Goal: Information Seeking & Learning: Learn about a topic

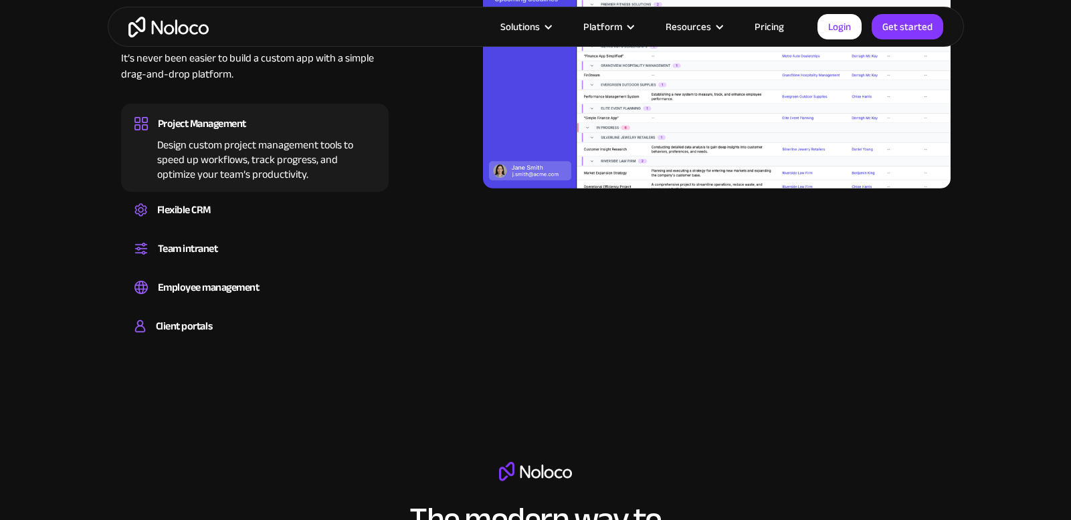
scroll to position [1485, 0]
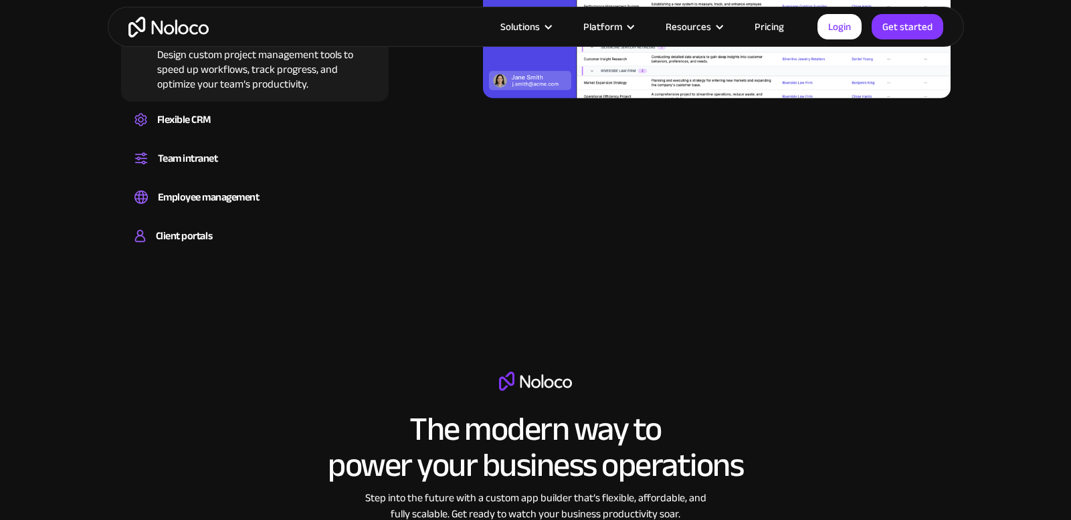
click at [763, 25] on link "Pricing" at bounding box center [769, 26] width 63 height 17
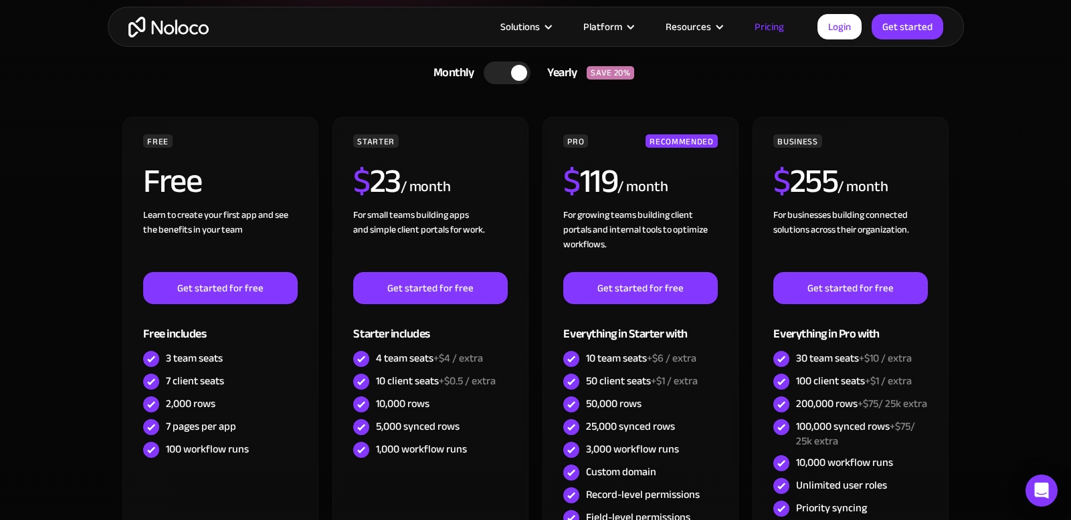
scroll to position [415, 0]
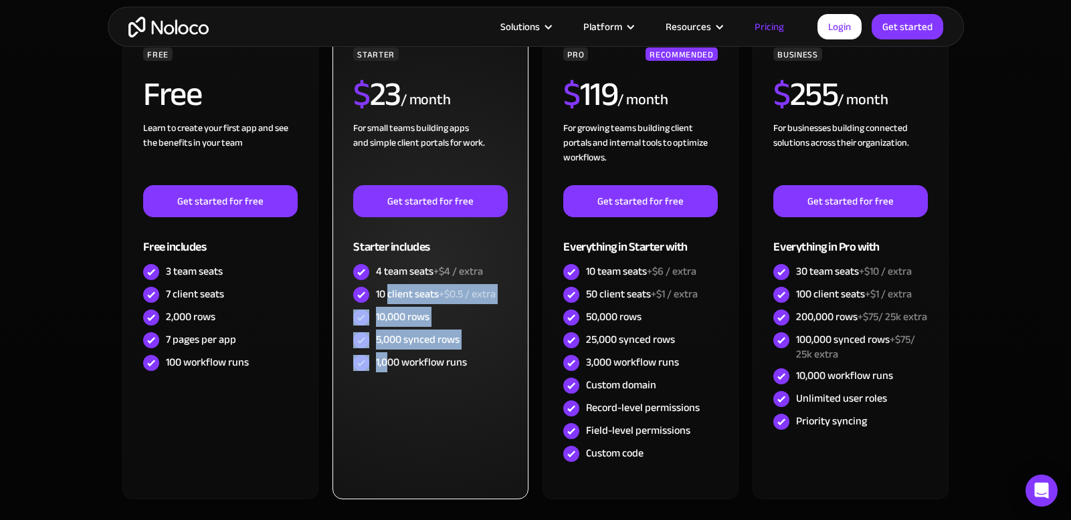
drag, startPoint x: 387, startPoint y: 289, endPoint x: 391, endPoint y: 370, distance: 81.7
click at [391, 368] on div "STARTER $ 23 / month For small teams building apps and simple client portals fo…" at bounding box center [430, 210] width 154 height 327
click at [391, 370] on div "1,000 workflow runs" at bounding box center [421, 362] width 91 height 15
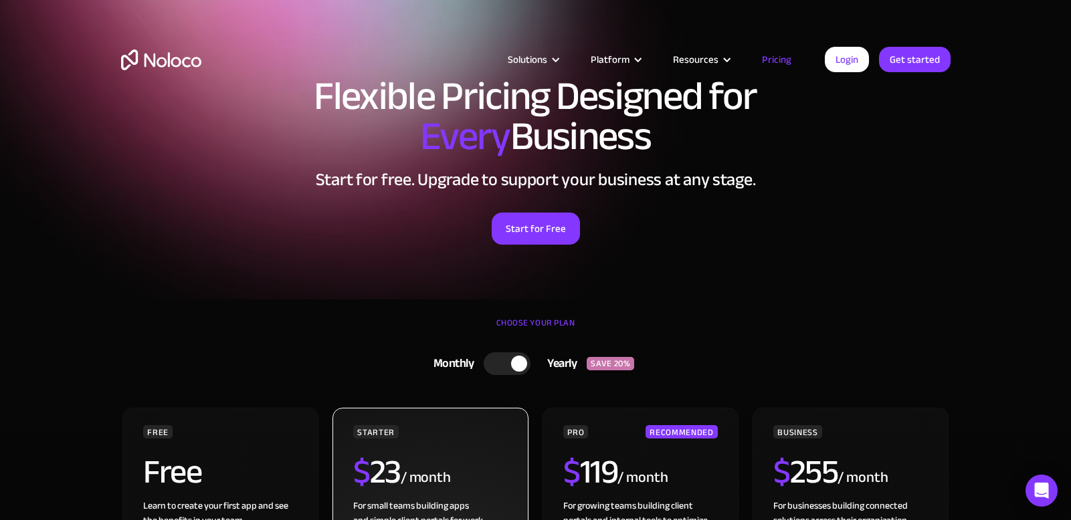
scroll to position [0, 0]
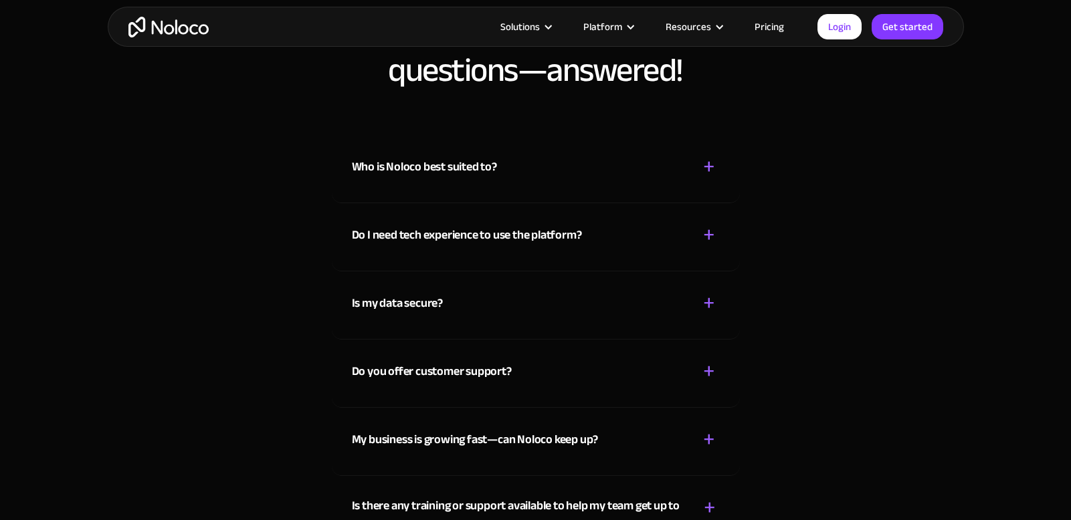
scroll to position [7047, 0]
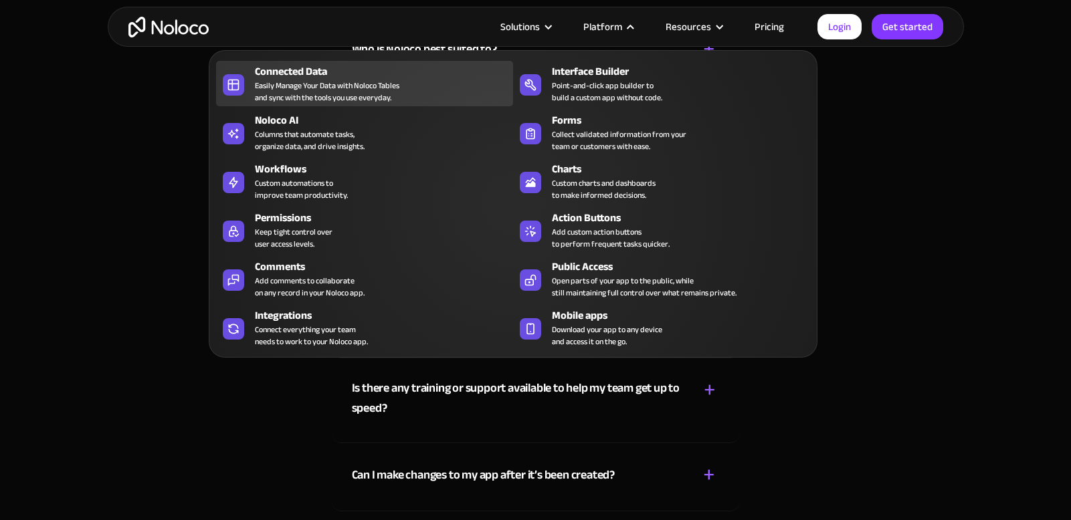
click at [338, 95] on div "Easily Manage Your Data with Noloco Tables and sync with the tools you use ever…" at bounding box center [327, 92] width 144 height 24
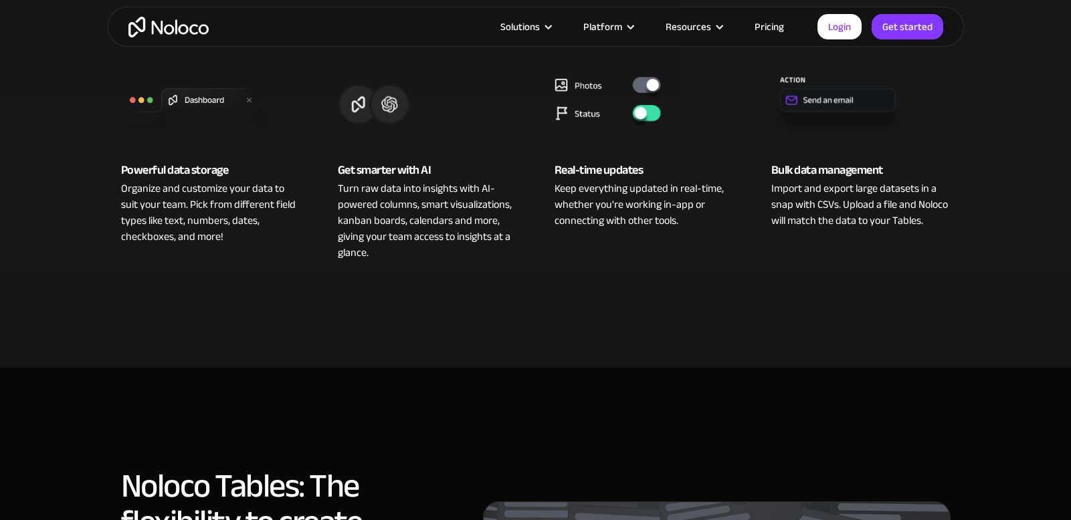
scroll to position [521, 0]
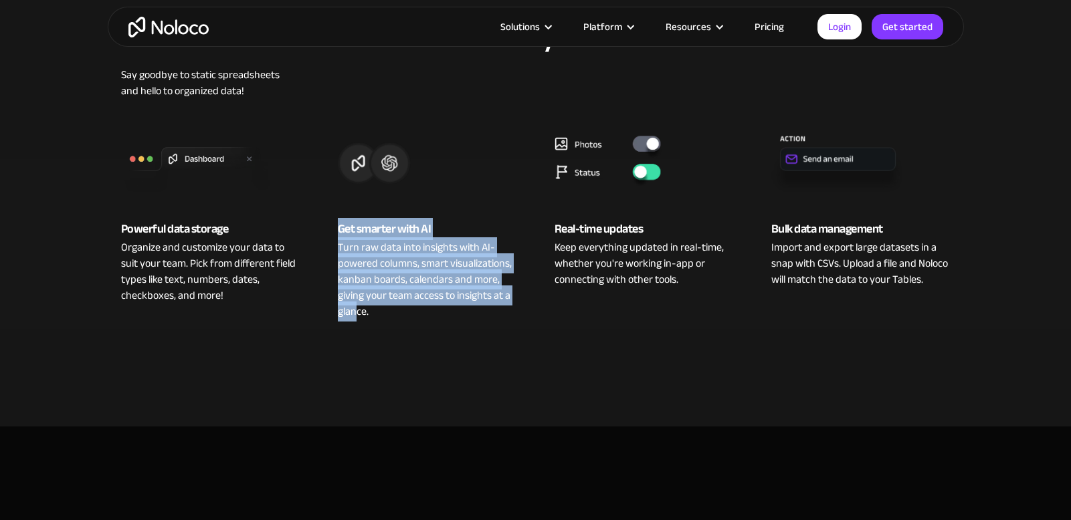
drag, startPoint x: 334, startPoint y: 227, endPoint x: 356, endPoint y: 318, distance: 94.2
click at [355, 318] on div "Get smarter with AI Turn raw data into insights with AI-powered columns, smart …" at bounding box center [427, 219] width 206 height 201
click at [356, 318] on div "Turn raw data into insights with AI-powered columns, smart visualizations, kanb…" at bounding box center [427, 279] width 179 height 80
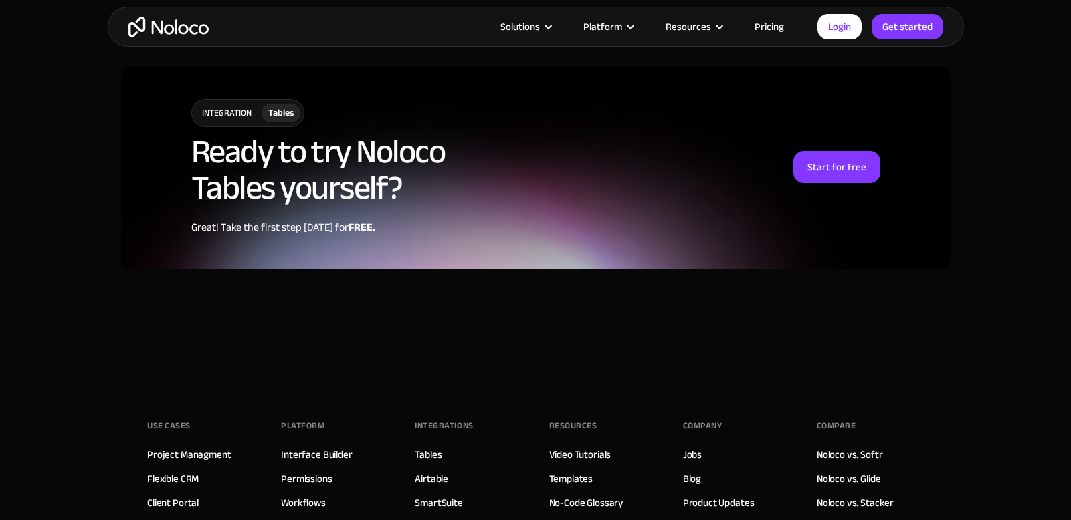
scroll to position [3574, 0]
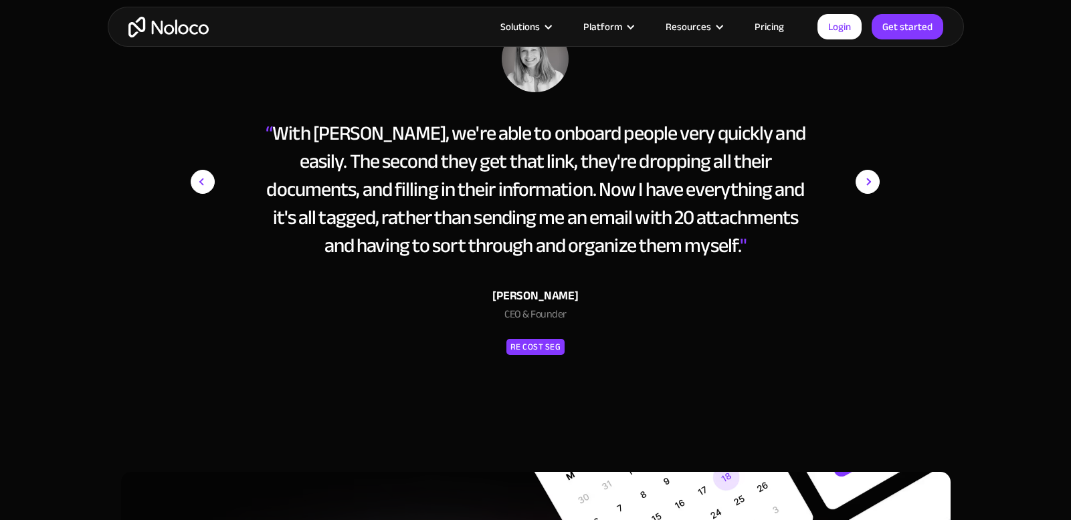
scroll to position [5969, 0]
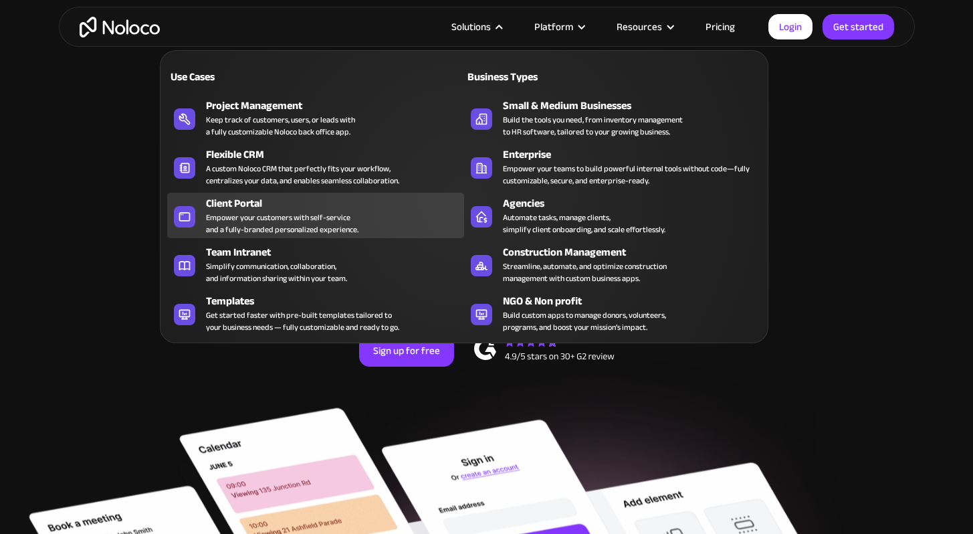
scroll to position [16, 0]
click at [326, 231] on div "Empower your customers with self-service and a fully-branded personalized exper…" at bounding box center [282, 223] width 152 height 24
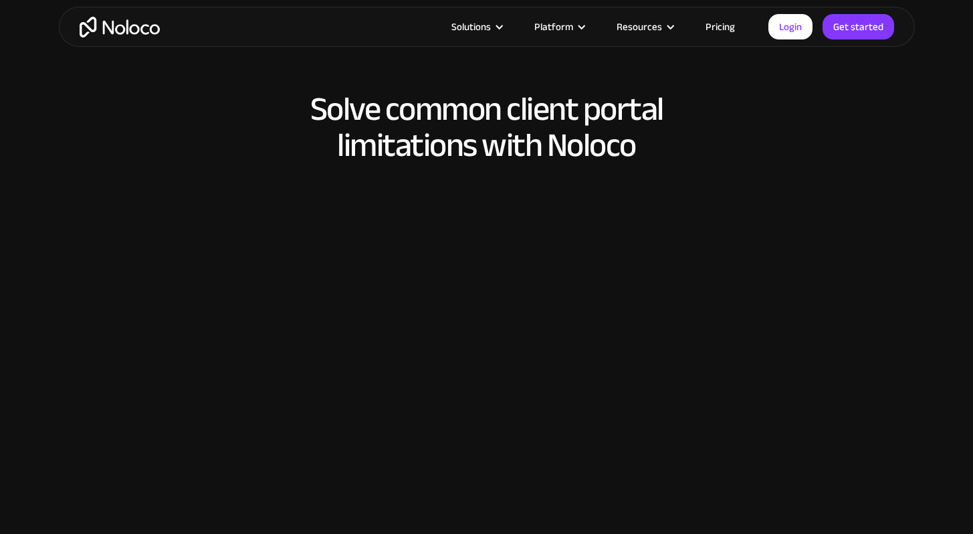
scroll to position [1057, 0]
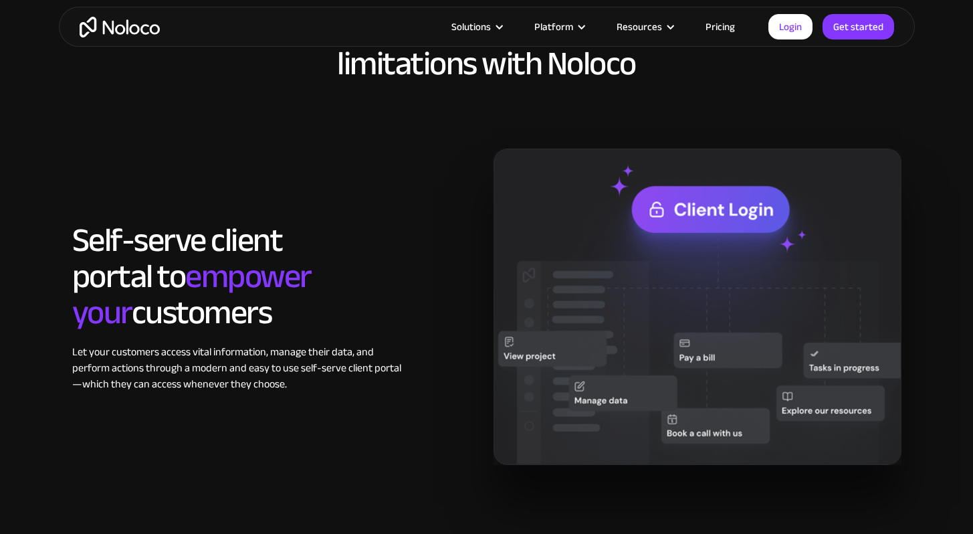
click at [720, 25] on link "Pricing" at bounding box center [720, 26] width 63 height 17
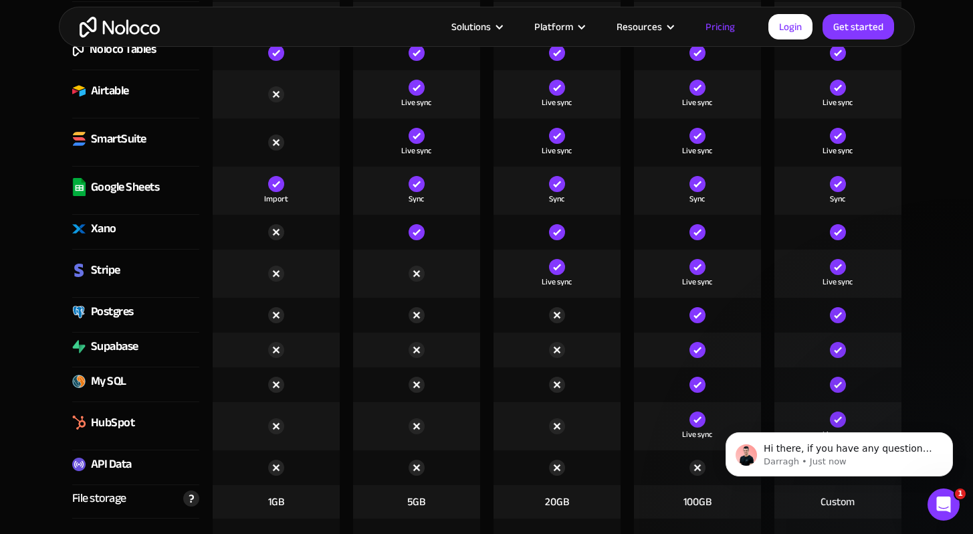
scroll to position [1966, 0]
